Goal: Transaction & Acquisition: Purchase product/service

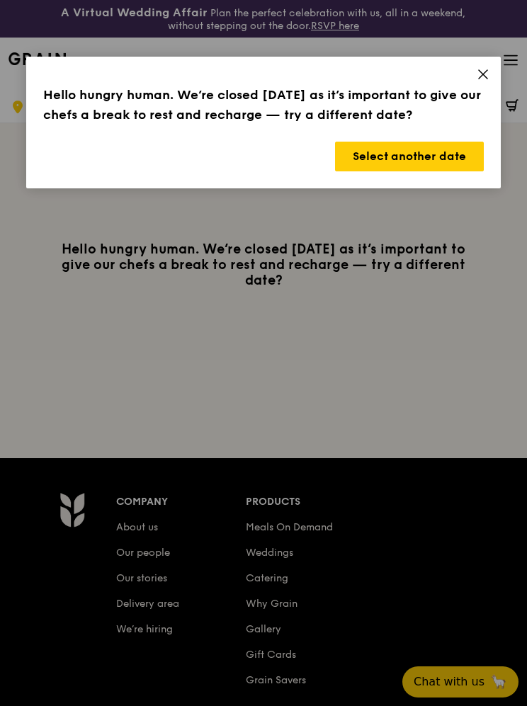
click at [441, 162] on button "Select another date" at bounding box center [409, 157] width 149 height 30
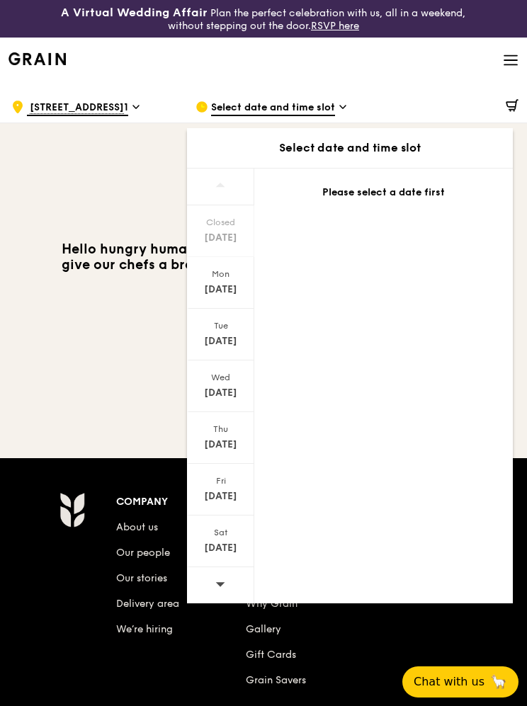
click at [219, 281] on div "[DATE]" at bounding box center [220, 283] width 67 height 52
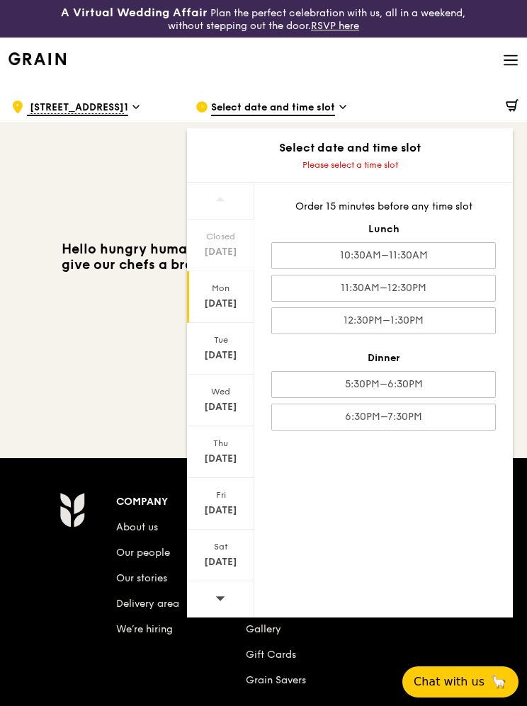
click at [458, 312] on div "12:30PM–1:30PM" at bounding box center [383, 320] width 225 height 27
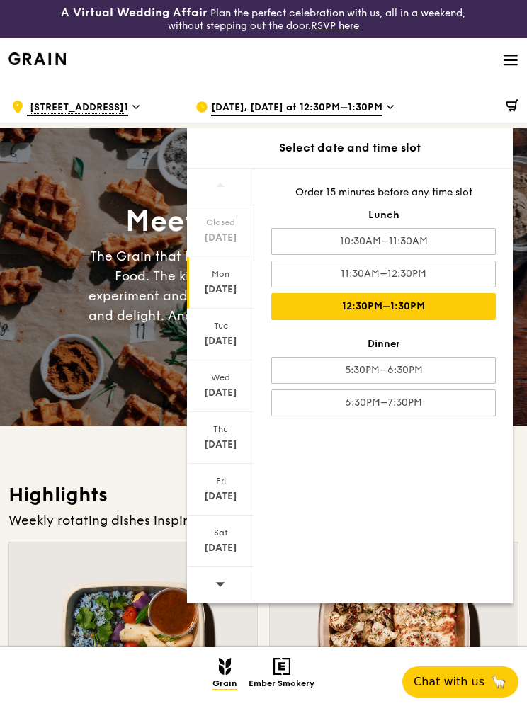
click at [72, 171] on div "Meet the new Grain The Grain that loves to play. With ingredients. Flavours. Fo…" at bounding box center [263, 277] width 527 height 298
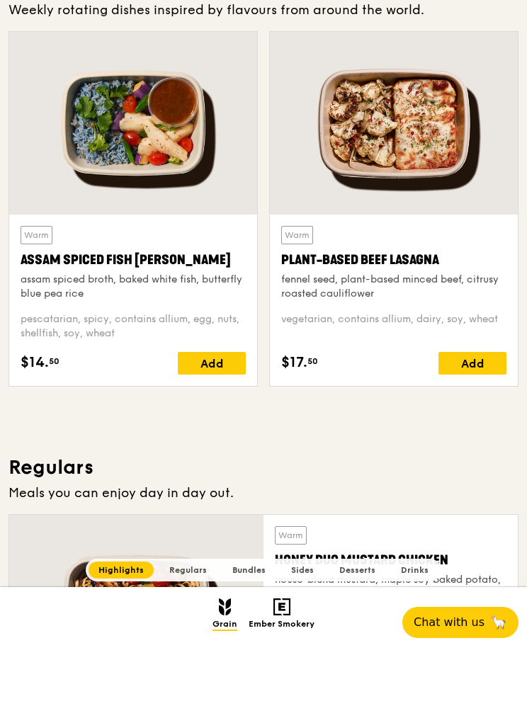
scroll to position [847, 0]
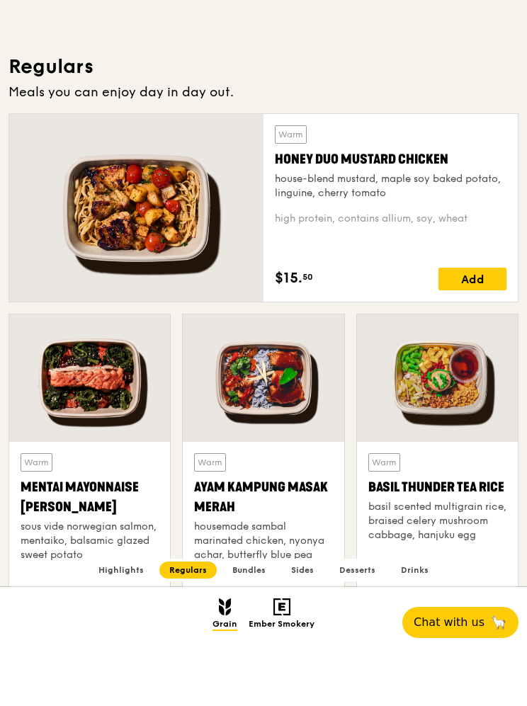
click at [89, 191] on div at bounding box center [136, 268] width 254 height 188
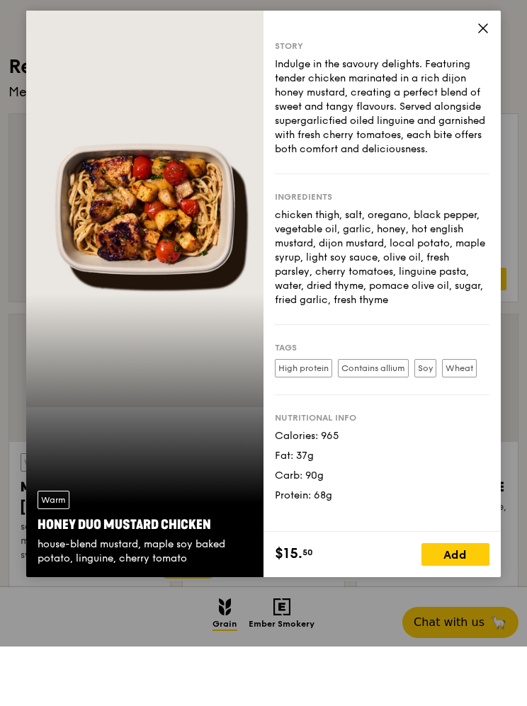
click at [471, 70] on div "Story Indulge in the savoury delights. Featuring tender chicken marinated in a …" at bounding box center [382, 330] width 237 height 521
click at [470, 70] on div "Story Indulge in the savoury delights. Featuring tender chicken marinated in a …" at bounding box center [382, 330] width 237 height 521
click at [477, 82] on span at bounding box center [483, 90] width 13 height 16
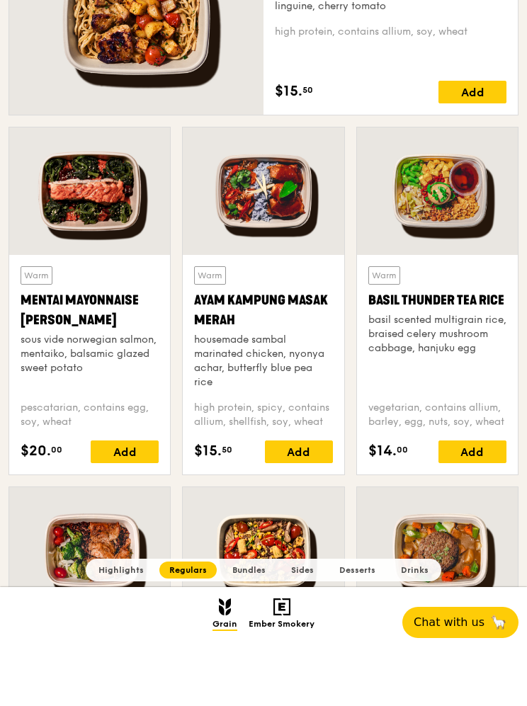
scroll to position [1034, 0]
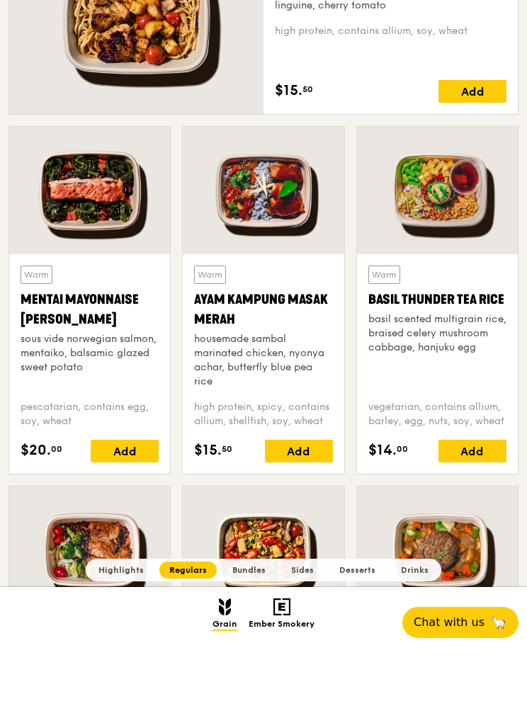
click at [284, 207] on div at bounding box center [263, 250] width 161 height 128
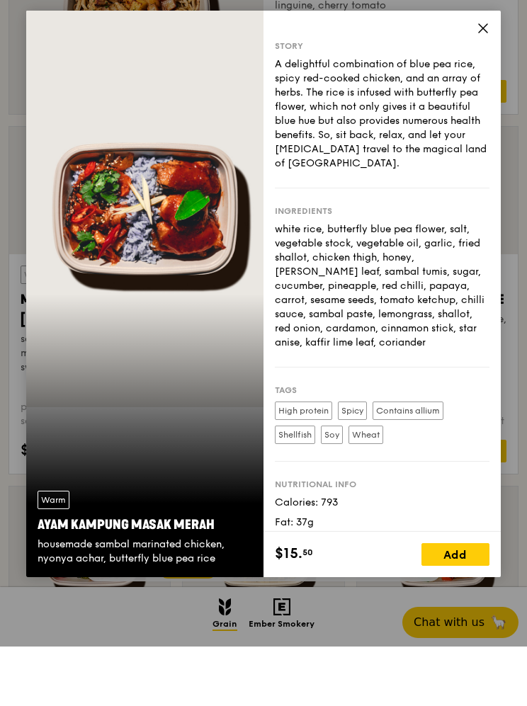
click at [484, 117] on div "A delightful combination of blue pea rice, spicy red-cooked chicken, and an arr…" at bounding box center [382, 173] width 215 height 113
click at [486, 81] on icon at bounding box center [483, 87] width 13 height 13
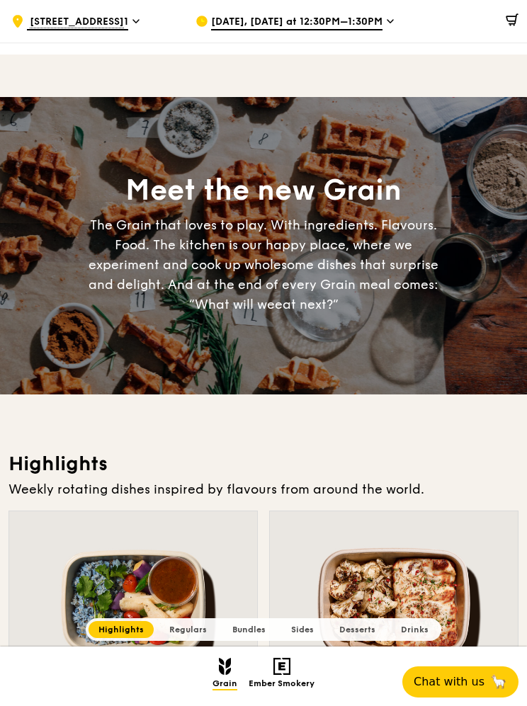
scroll to position [0, 0]
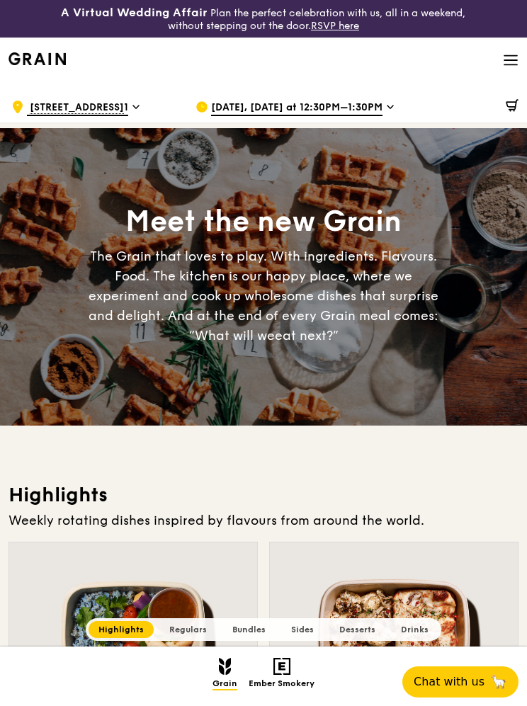
click at [402, 113] on div at bounding box center [448, 107] width 141 height 43
click at [397, 102] on div at bounding box center [448, 107] width 141 height 43
click at [382, 111] on div at bounding box center [448, 107] width 141 height 43
click at [367, 107] on span "[DATE], [DATE] at 12:30PM–1:30PM" at bounding box center [296, 109] width 171 height 16
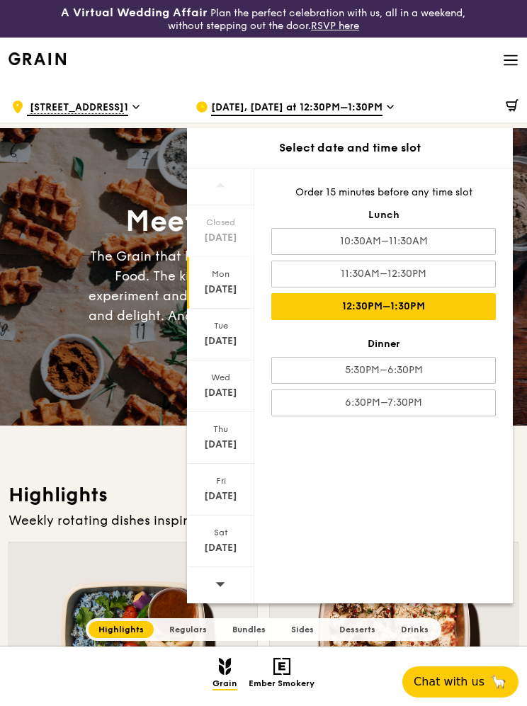
click at [353, 126] on div "[DATE], [DATE] at 12:30PM–1:30PM" at bounding box center [277, 107] width 162 height 43
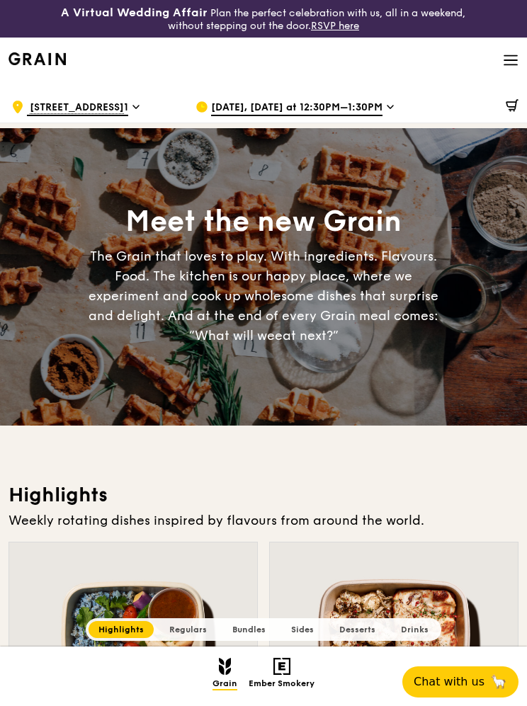
click at [376, 109] on div "$0.00" at bounding box center [448, 107] width 158 height 43
click at [390, 102] on div at bounding box center [448, 107] width 141 height 43
click at [413, 110] on div at bounding box center [448, 107] width 141 height 43
click at [408, 96] on div at bounding box center [448, 107] width 141 height 43
click at [383, 106] on div at bounding box center [448, 107] width 141 height 43
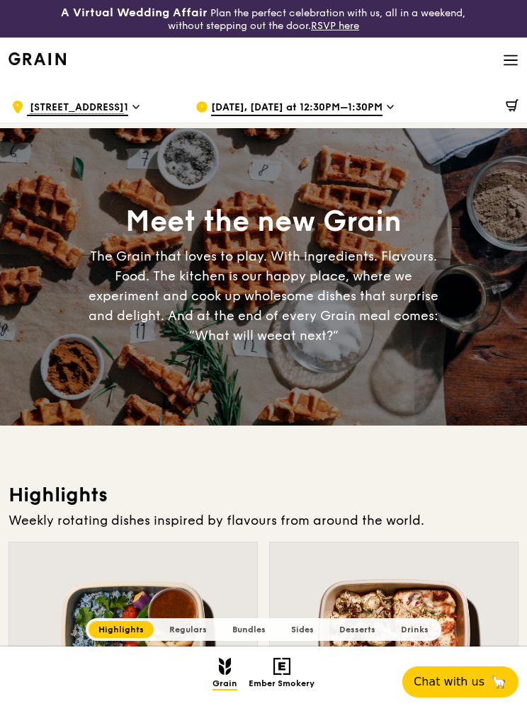
click at [315, 105] on span "[DATE], [DATE] at 12:30PM–1:30PM" at bounding box center [296, 109] width 171 height 16
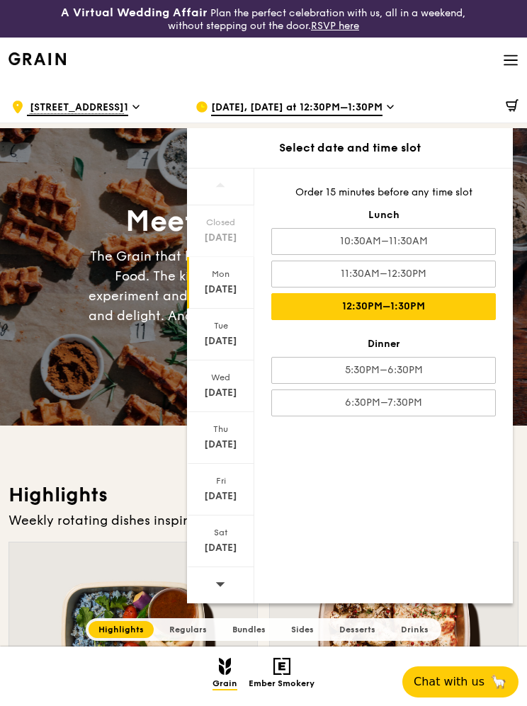
click at [251, 94] on div "[DATE], [DATE] at 12:30PM–1:30PM" at bounding box center [277, 107] width 162 height 43
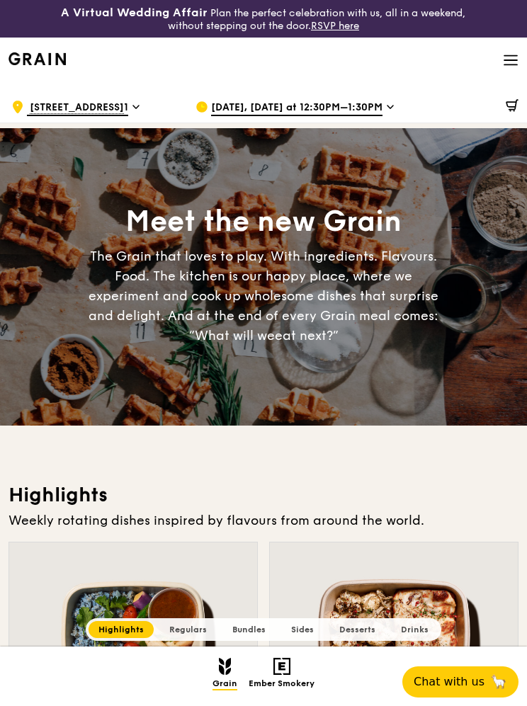
click at [259, 96] on div "[DATE], [DATE] at 12:30PM–1:30PM" at bounding box center [277, 107] width 162 height 43
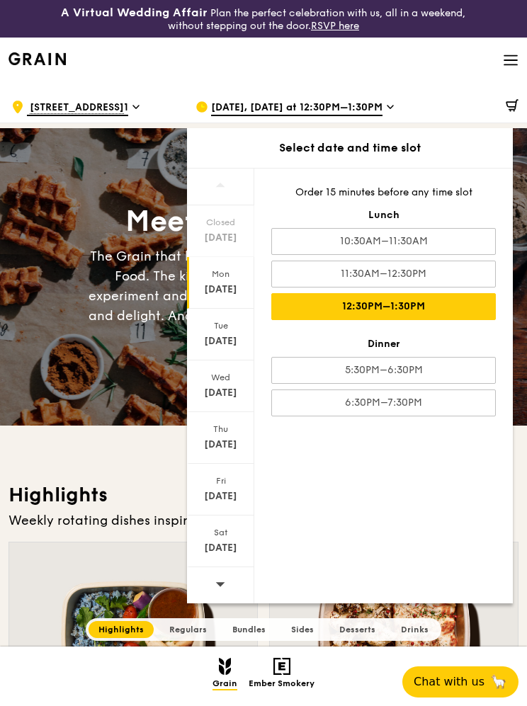
click at [215, 347] on div "[DATE]" at bounding box center [220, 341] width 63 height 14
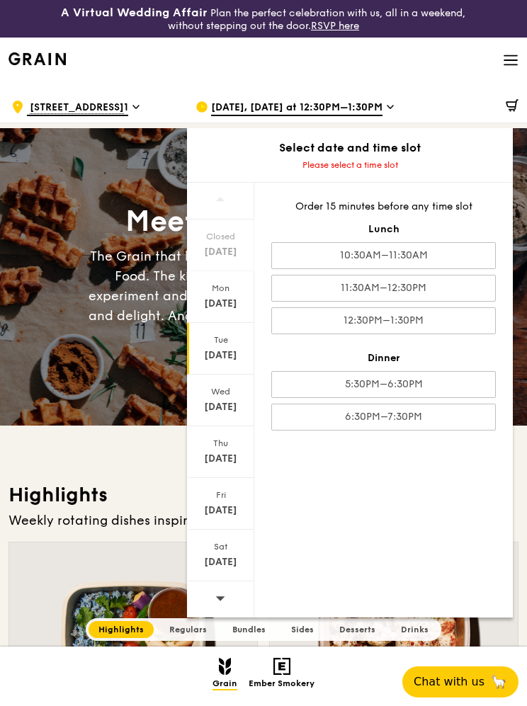
click at [456, 326] on div "12:30PM–1:30PM" at bounding box center [383, 320] width 225 height 27
